Goal: Check status: Check status

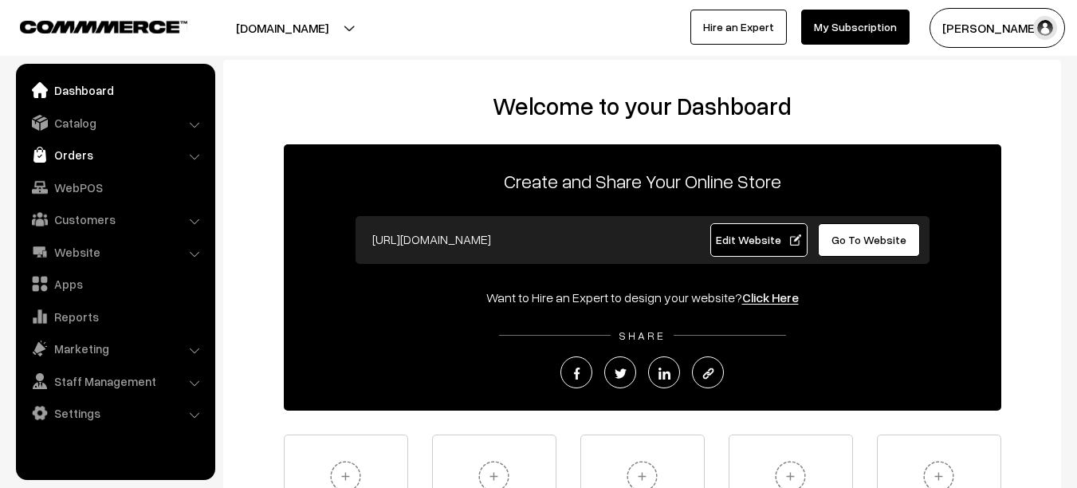
click at [88, 153] on link "Orders" at bounding box center [115, 154] width 190 height 29
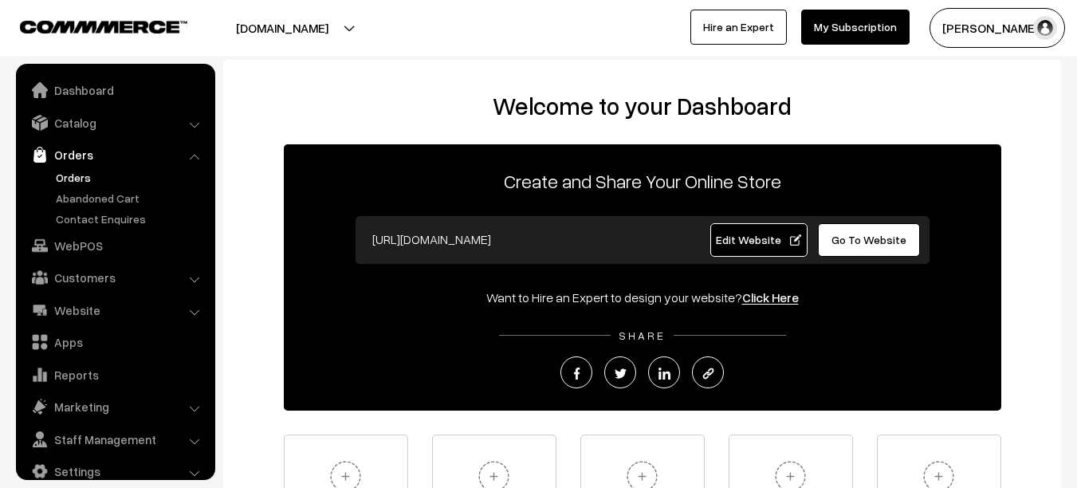
click at [88, 175] on link "Orders" at bounding box center [131, 177] width 158 height 17
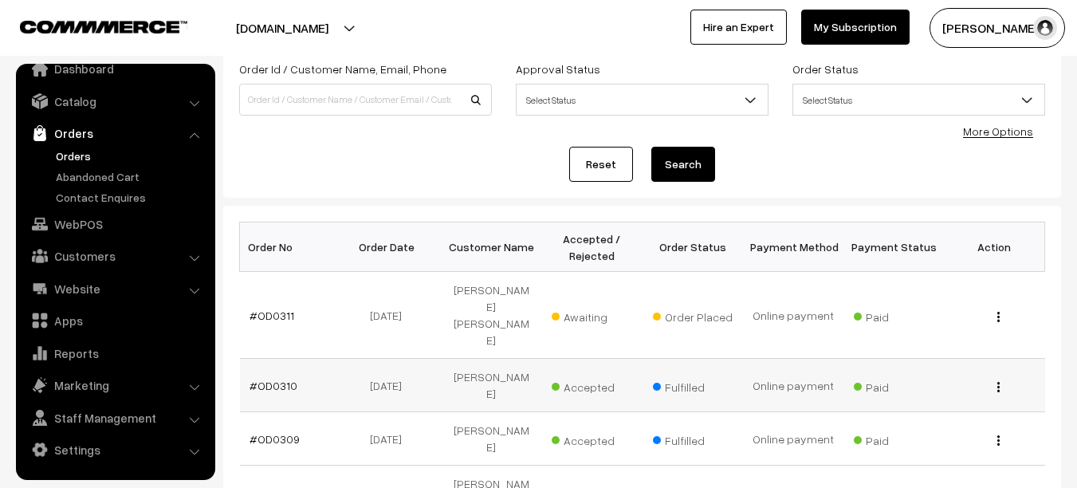
scroll to position [105, 0]
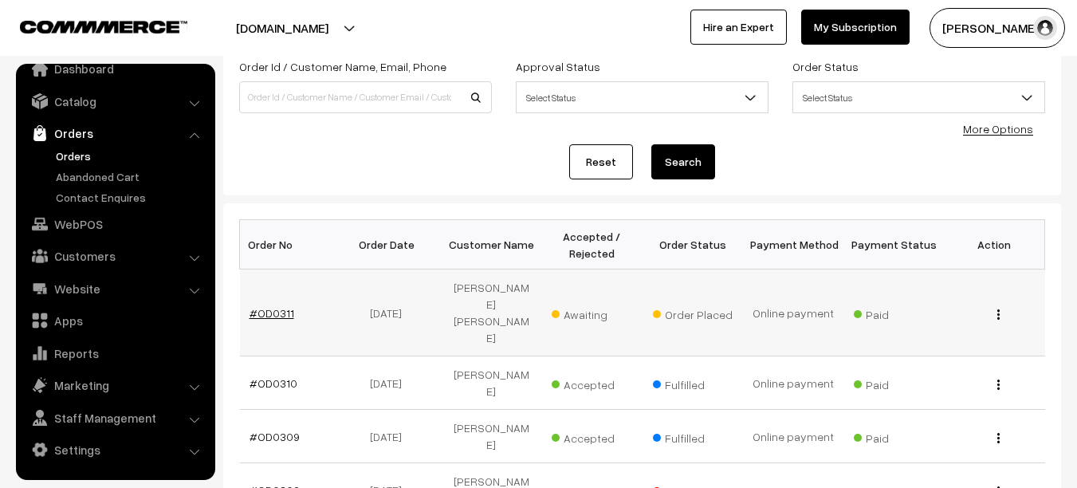
click at [265, 306] on link "#OD0311" at bounding box center [272, 313] width 45 height 14
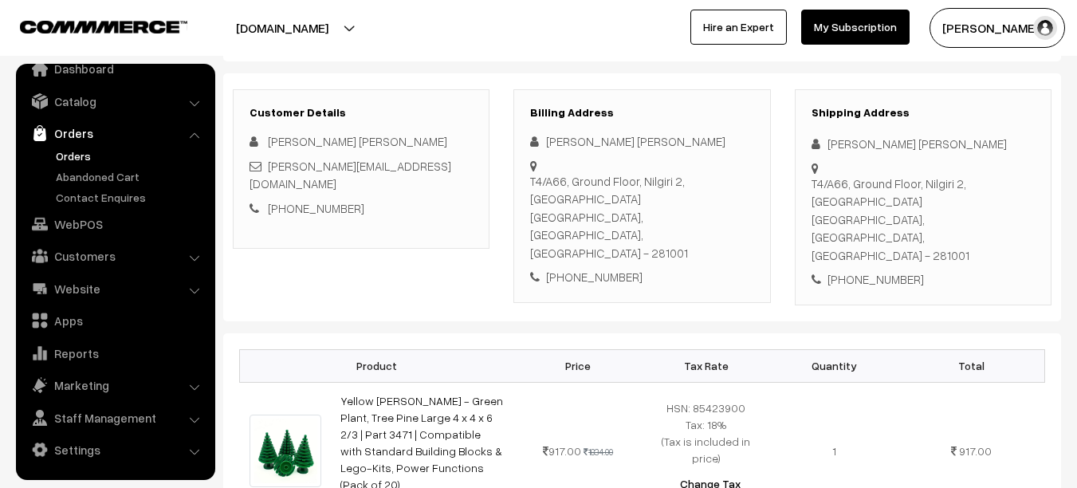
scroll to position [188, 0]
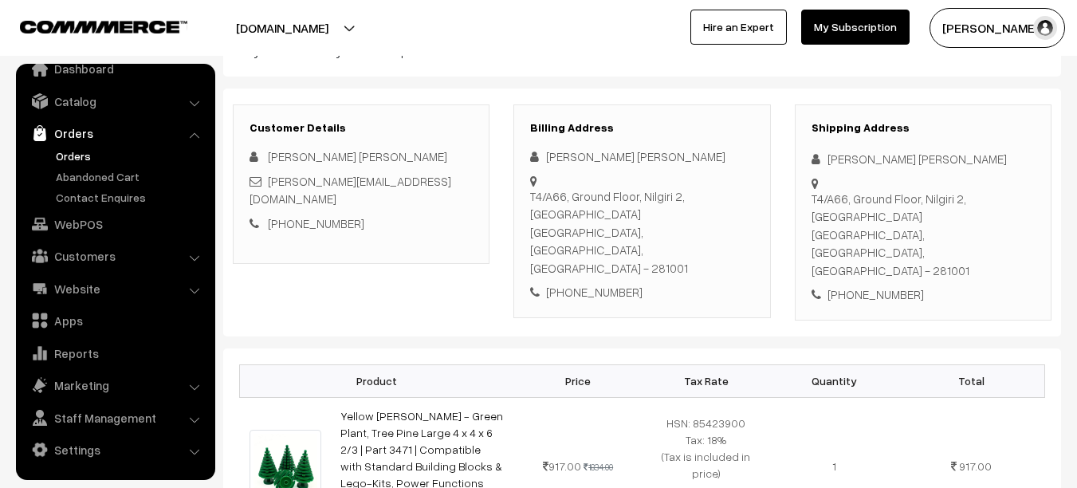
drag, startPoint x: 556, startPoint y: 238, endPoint x: 623, endPoint y: 240, distance: 67.8
click at [623, 283] on div "+91 9997435075" at bounding box center [641, 292] width 223 height 18
copy div "+91 9997435075"
drag, startPoint x: 636, startPoint y: 242, endPoint x: 549, endPoint y: 246, distance: 87.0
click at [549, 283] on div "+91 9997435075" at bounding box center [641, 292] width 223 height 18
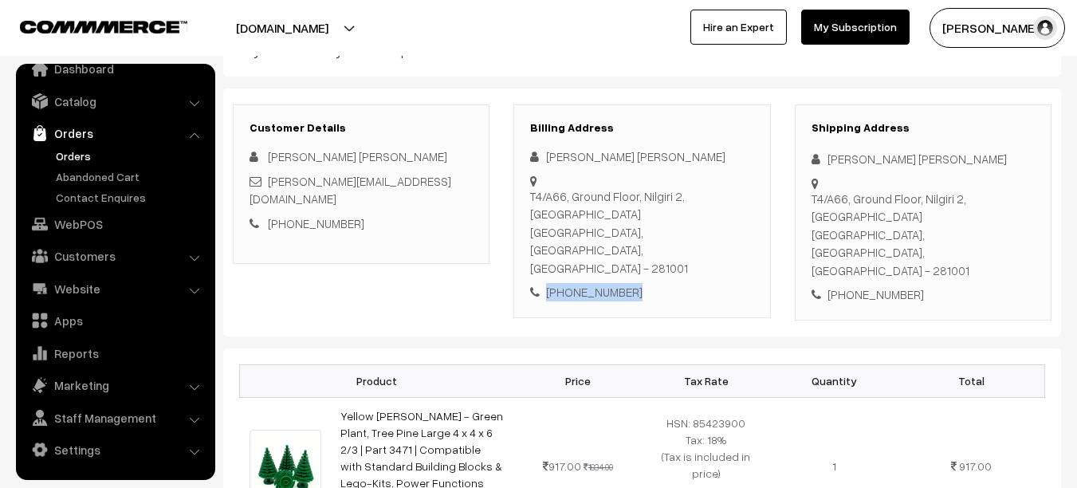
drag, startPoint x: 812, startPoint y: 197, endPoint x: 846, endPoint y: 227, distance: 45.2
click at [846, 227] on div "Shipping Address Anindya Aparajita T4/A66, Ground Floor, Nilgiri 2, Techman Cit…" at bounding box center [923, 212] width 257 height 216
copy div "T4/A66, Ground Floor, Nilgiri 2, Techman City Mathura, Uttar Pradesh, India - 2…"
copy div "[PERSON_NAME] [PERSON_NAME]"
drag, startPoint x: 356, startPoint y: 157, endPoint x: 264, endPoint y: 157, distance: 92.5
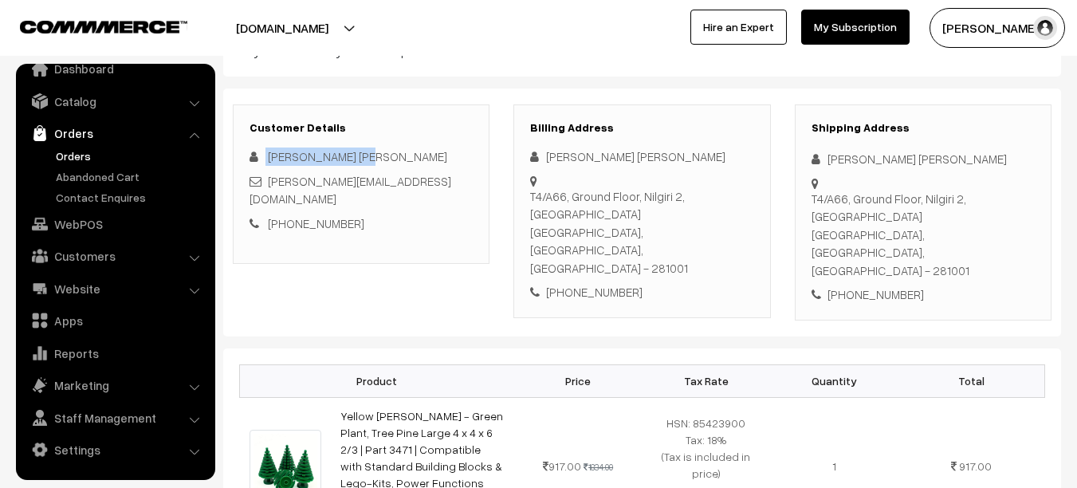
click at [264, 157] on div "[PERSON_NAME] [PERSON_NAME]" at bounding box center [361, 156] width 223 height 18
drag, startPoint x: 811, startPoint y: 197, endPoint x: 1016, endPoint y: 214, distance: 205.6
click at [1016, 214] on div "T4/A66, Ground Floor, Nilgiri 2, Techman City Mathura, Uttar Pradesh, India - 2…" at bounding box center [923, 235] width 223 height 90
copy div "T4/A66, Ground Floor, Nilgiri 2, Techman City Mathura, Uttar Pradesh, India - 2…"
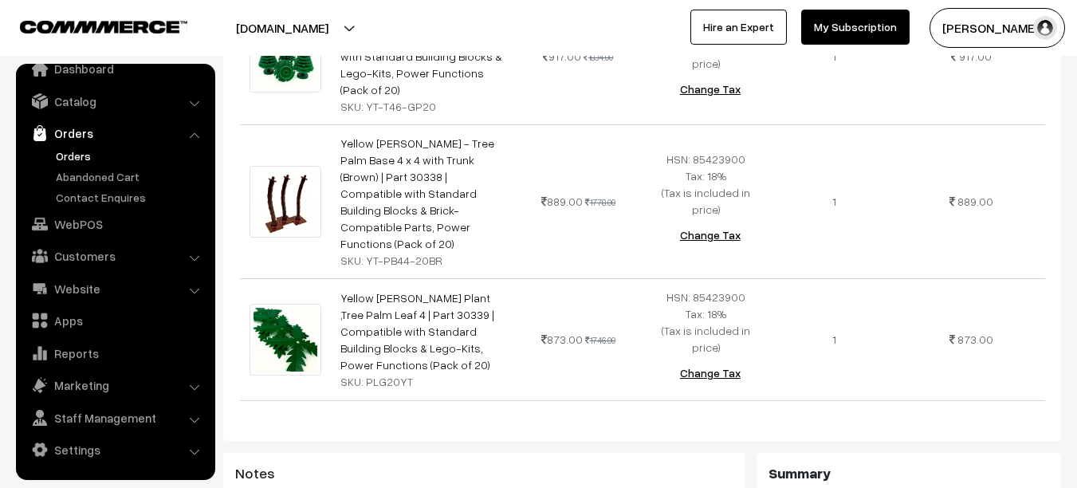
scroll to position [1082, 0]
